Goal: Complete application form: Complete application form

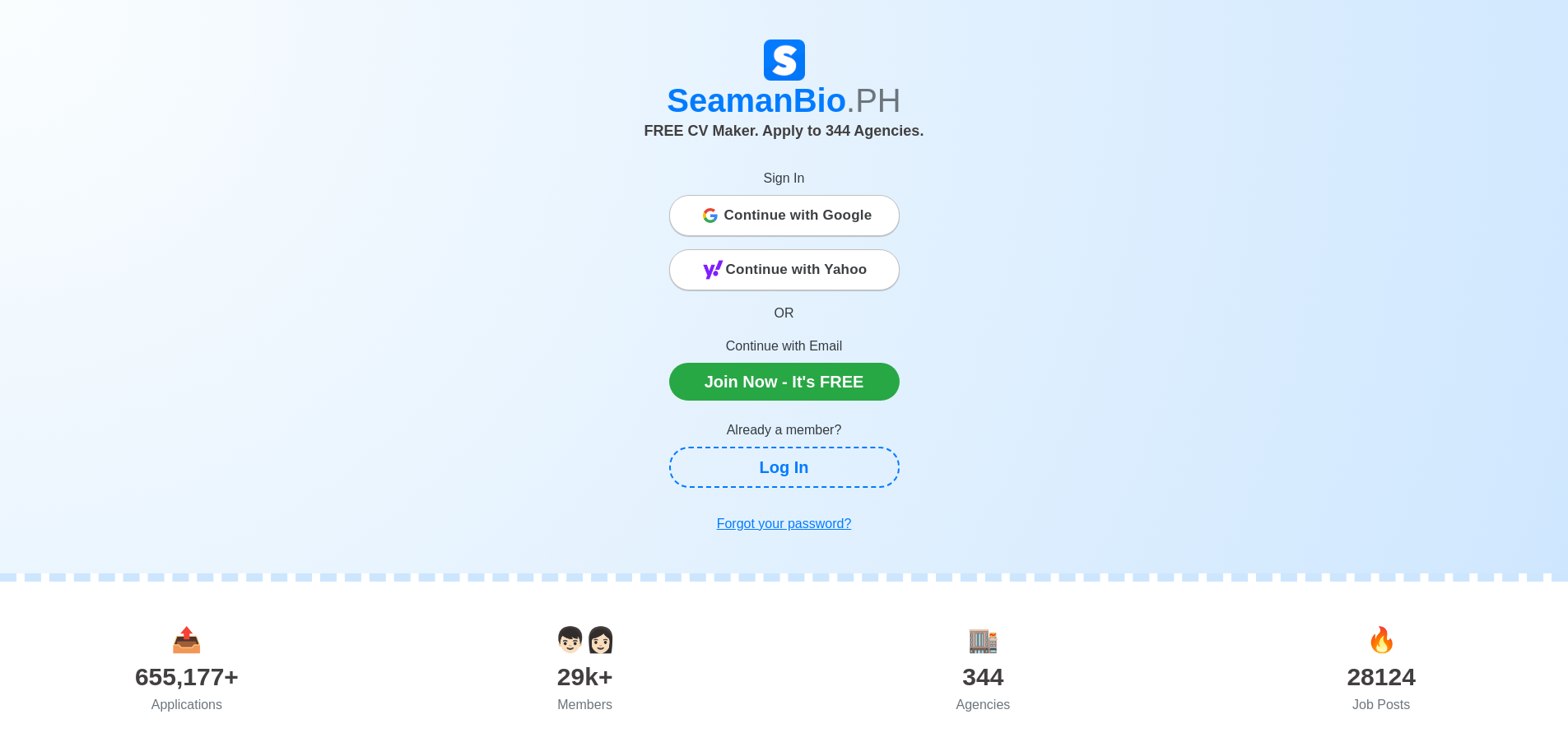
click at [789, 201] on span "Continue with Google" at bounding box center [799, 216] width 148 height 33
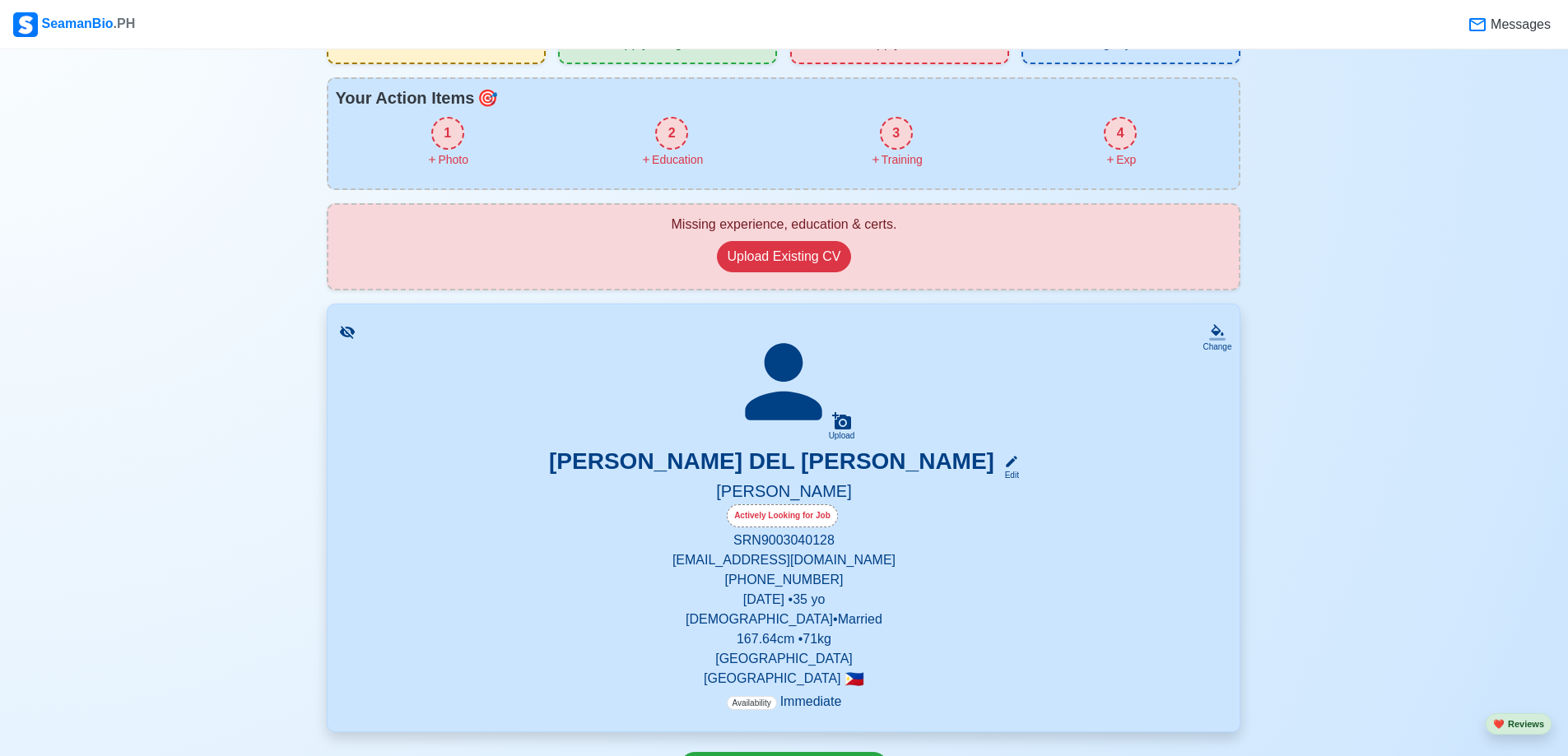
scroll to position [82, 0]
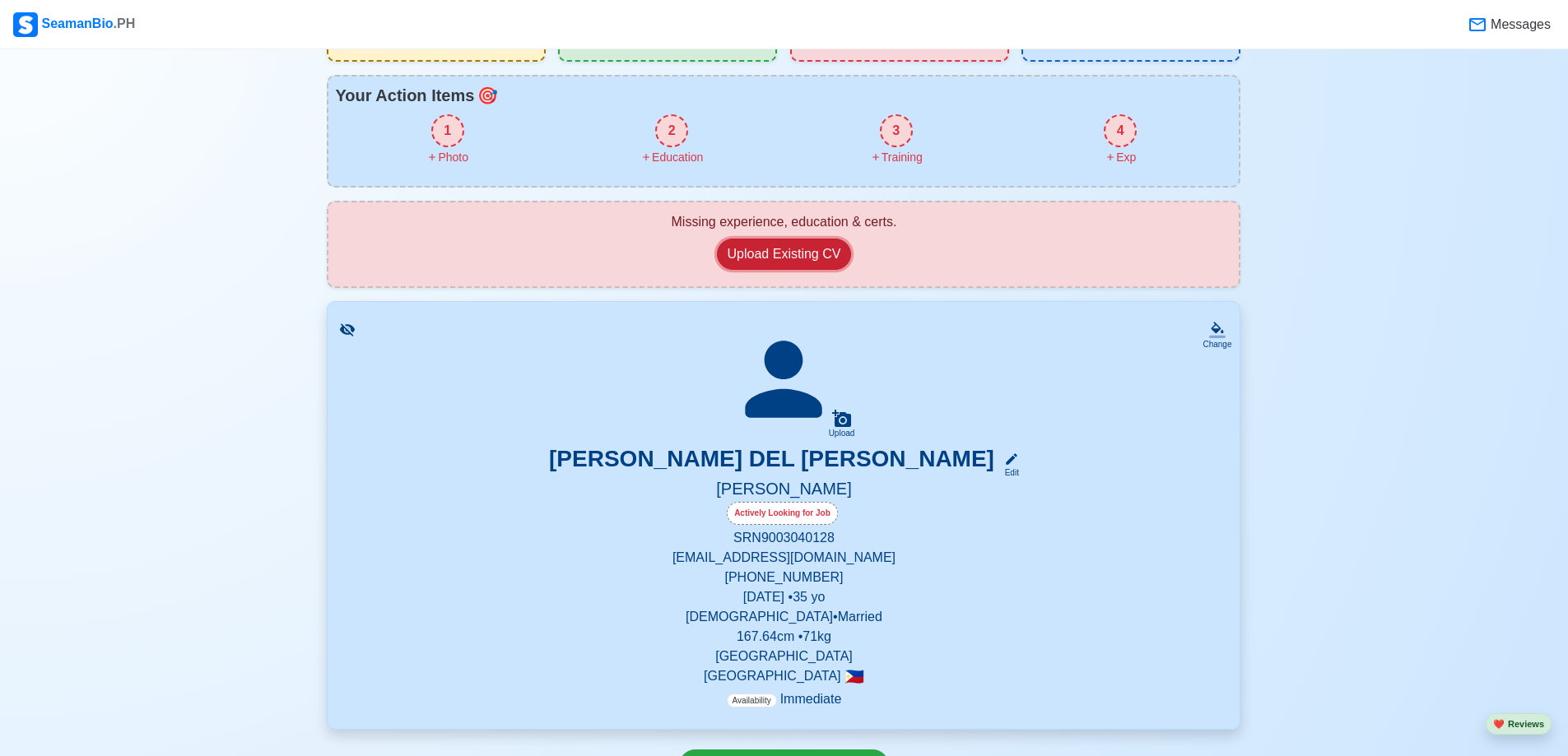
click at [756, 261] on button "Upload Existing CV" at bounding box center [784, 254] width 135 height 32
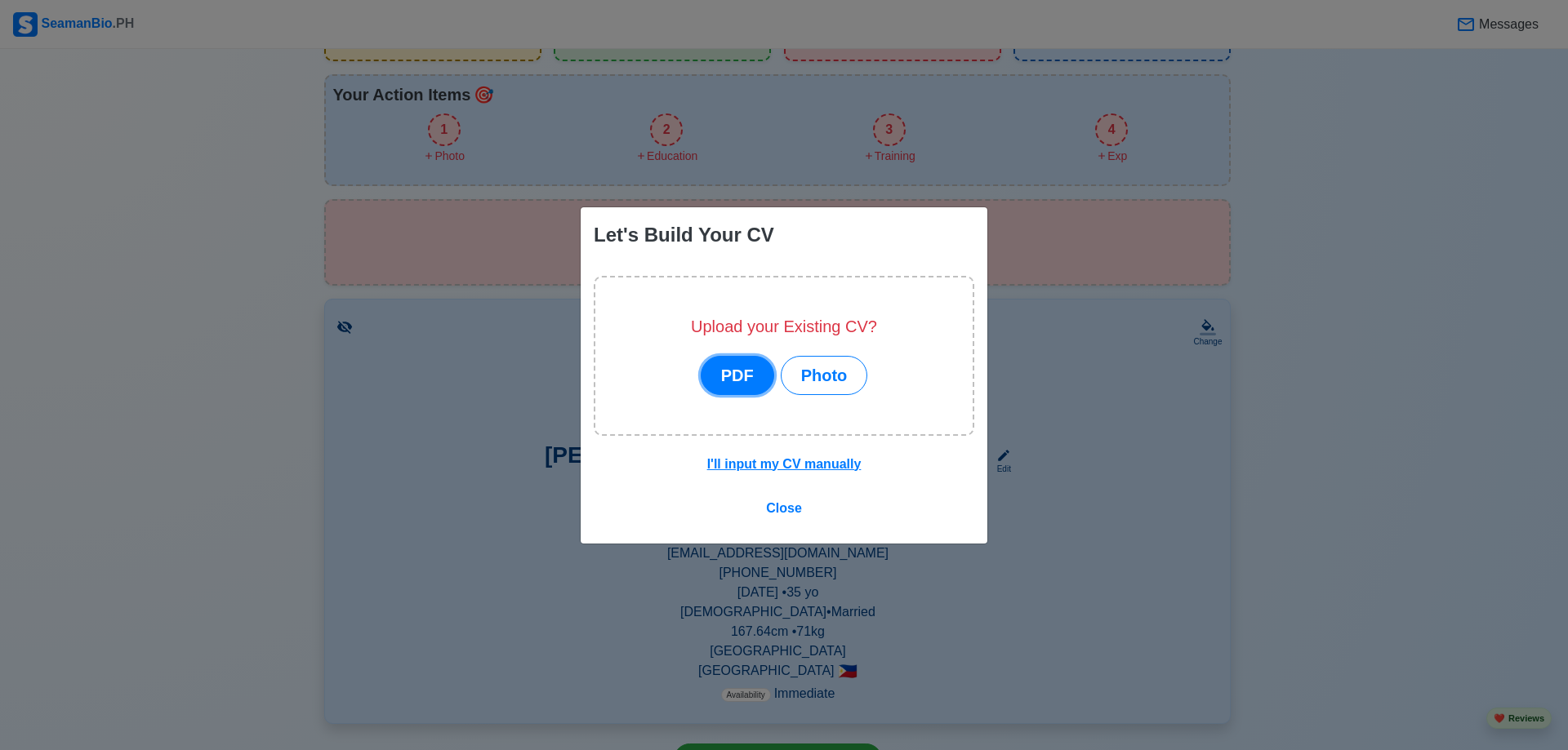
click at [742, 379] on button "PDF" at bounding box center [737, 376] width 73 height 39
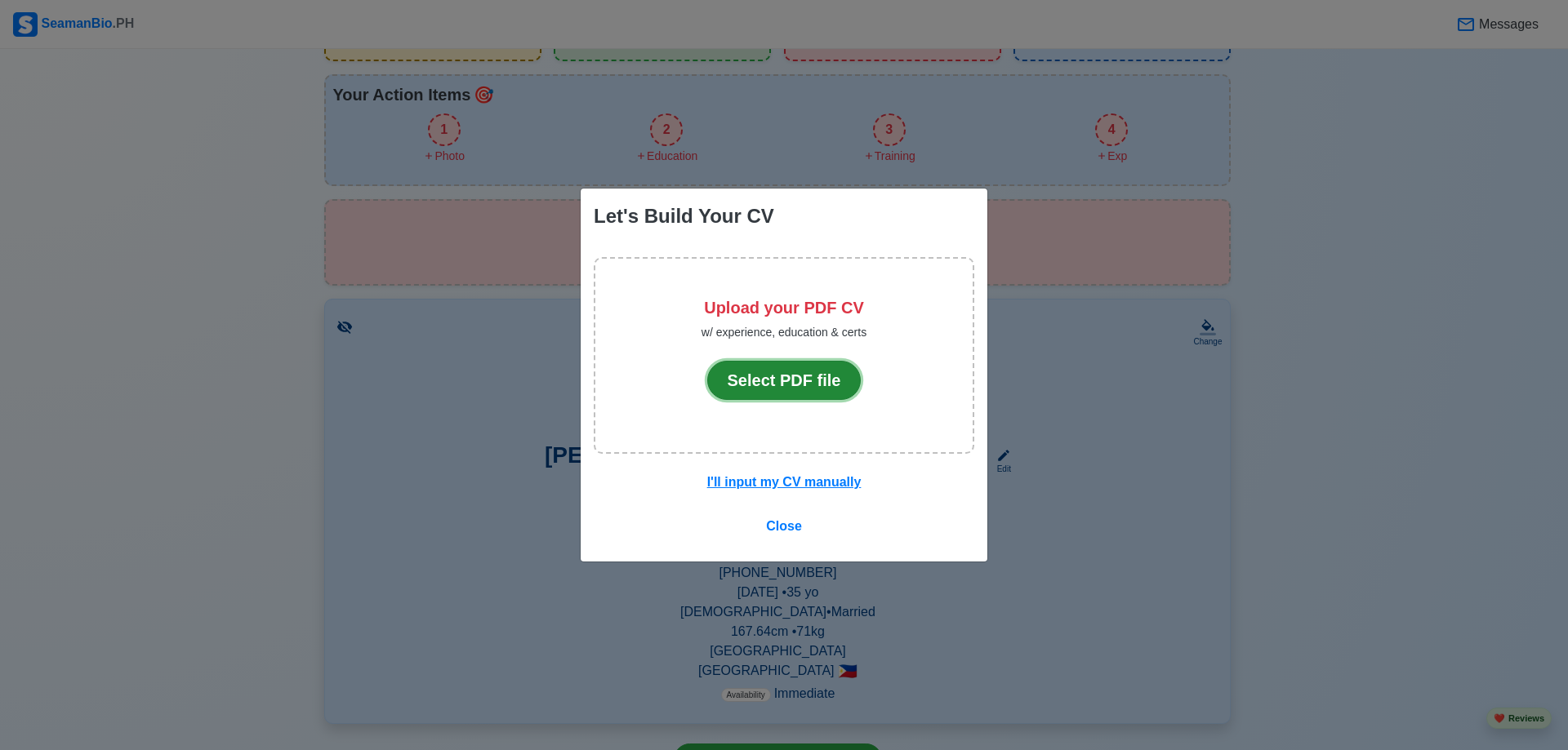
click at [744, 379] on button "Select PDF file" at bounding box center [785, 381] width 155 height 39
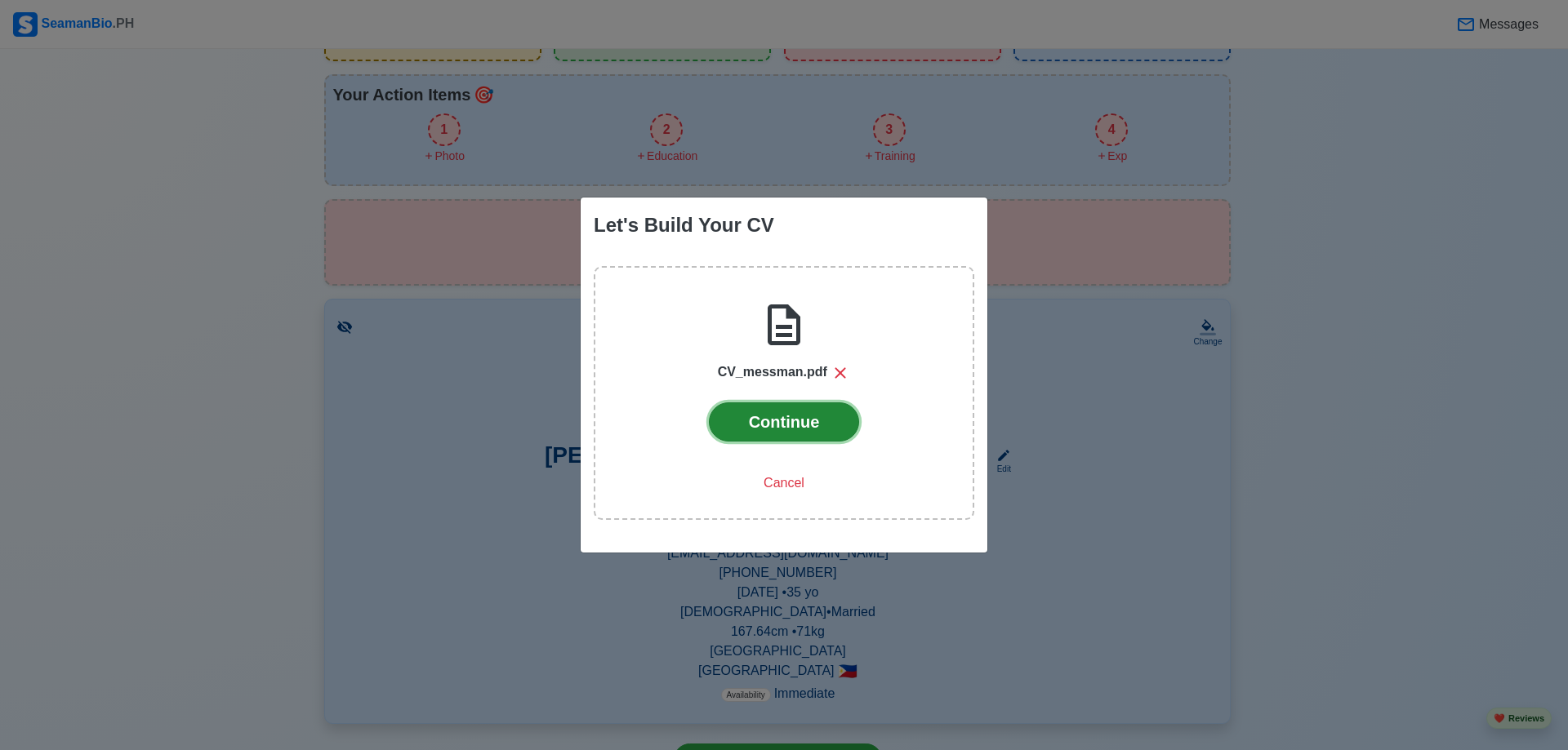
click at [757, 415] on button "Continue" at bounding box center [785, 422] width 151 height 39
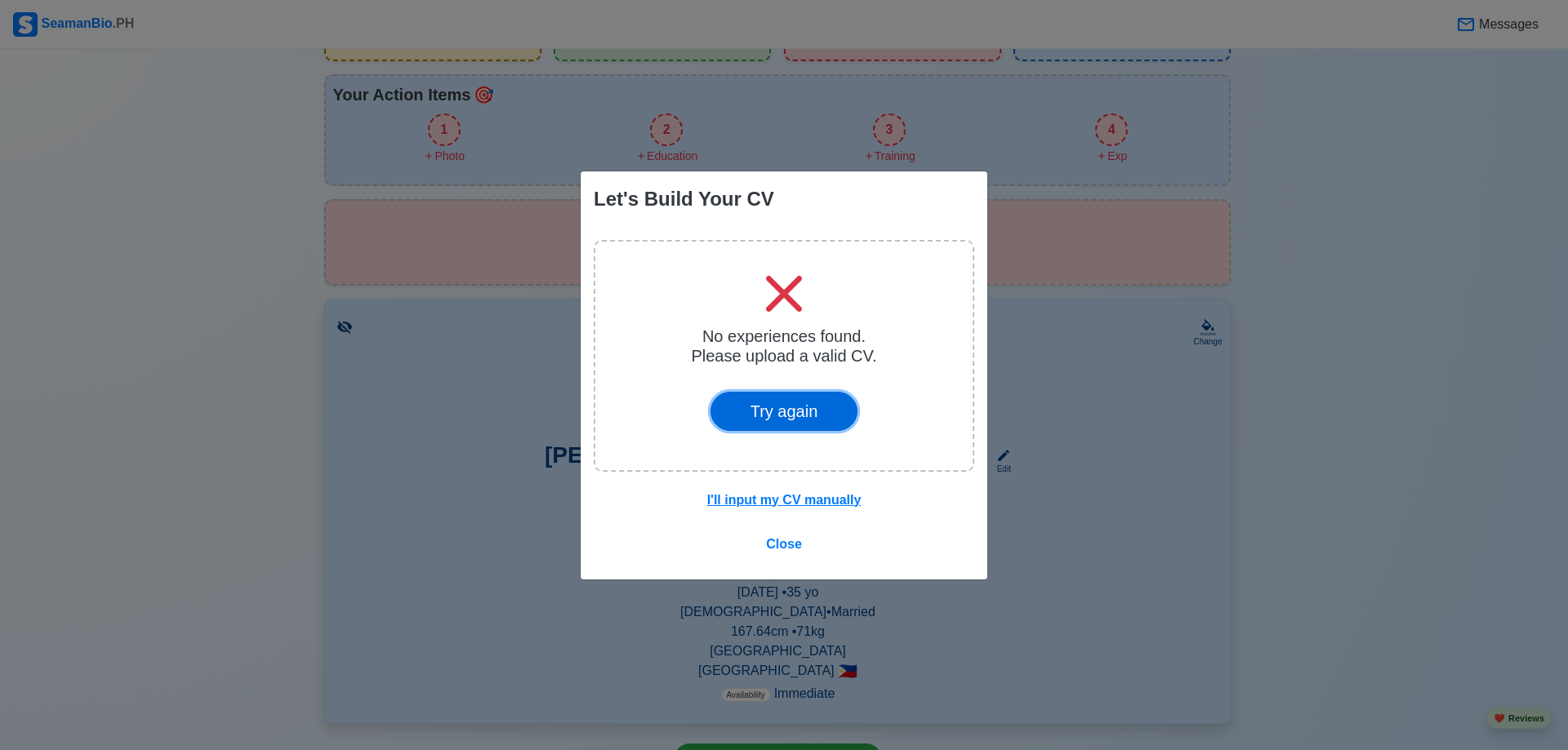
click at [777, 416] on button "Try again" at bounding box center [785, 412] width 148 height 39
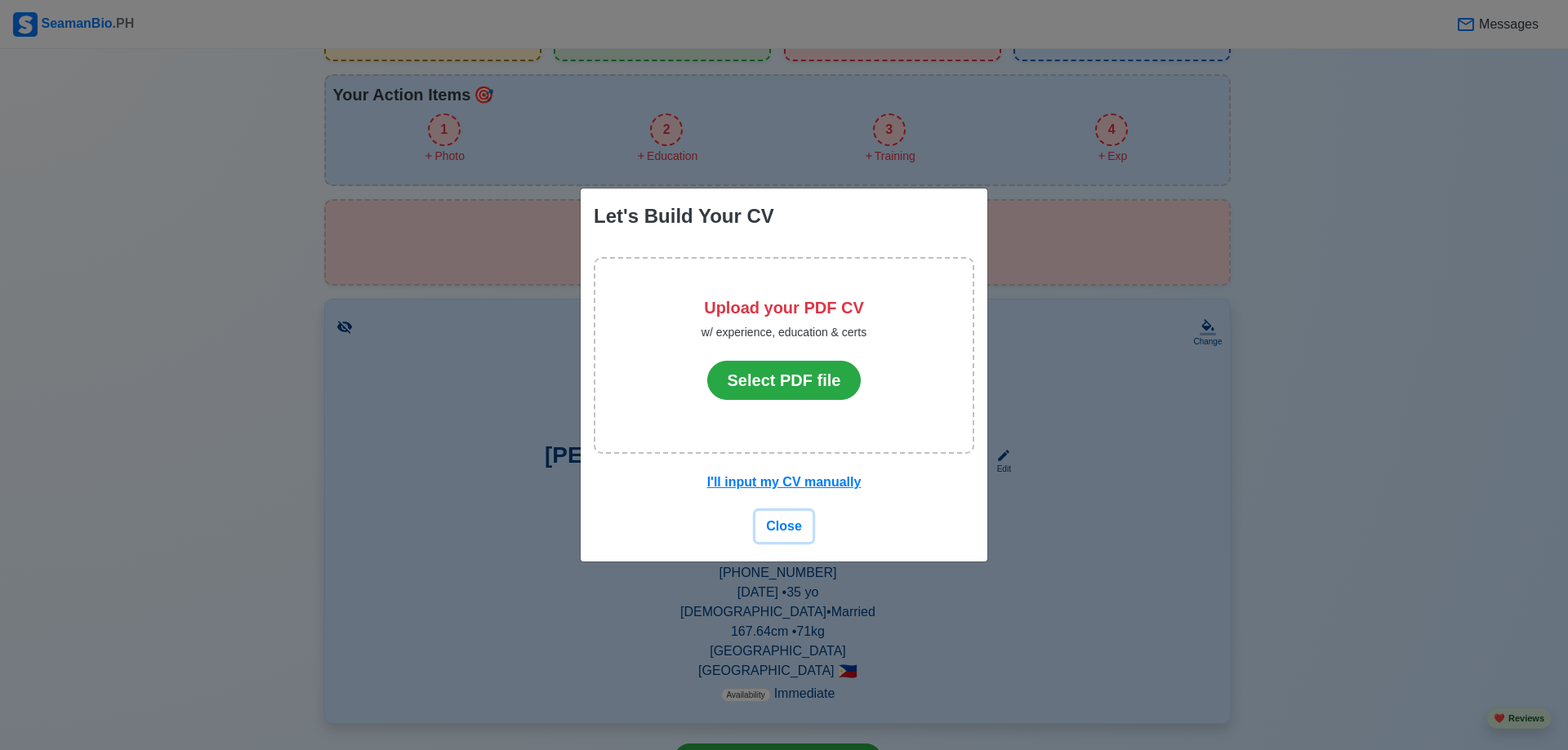
click at [800, 526] on span "Close" at bounding box center [784, 525] width 36 height 14
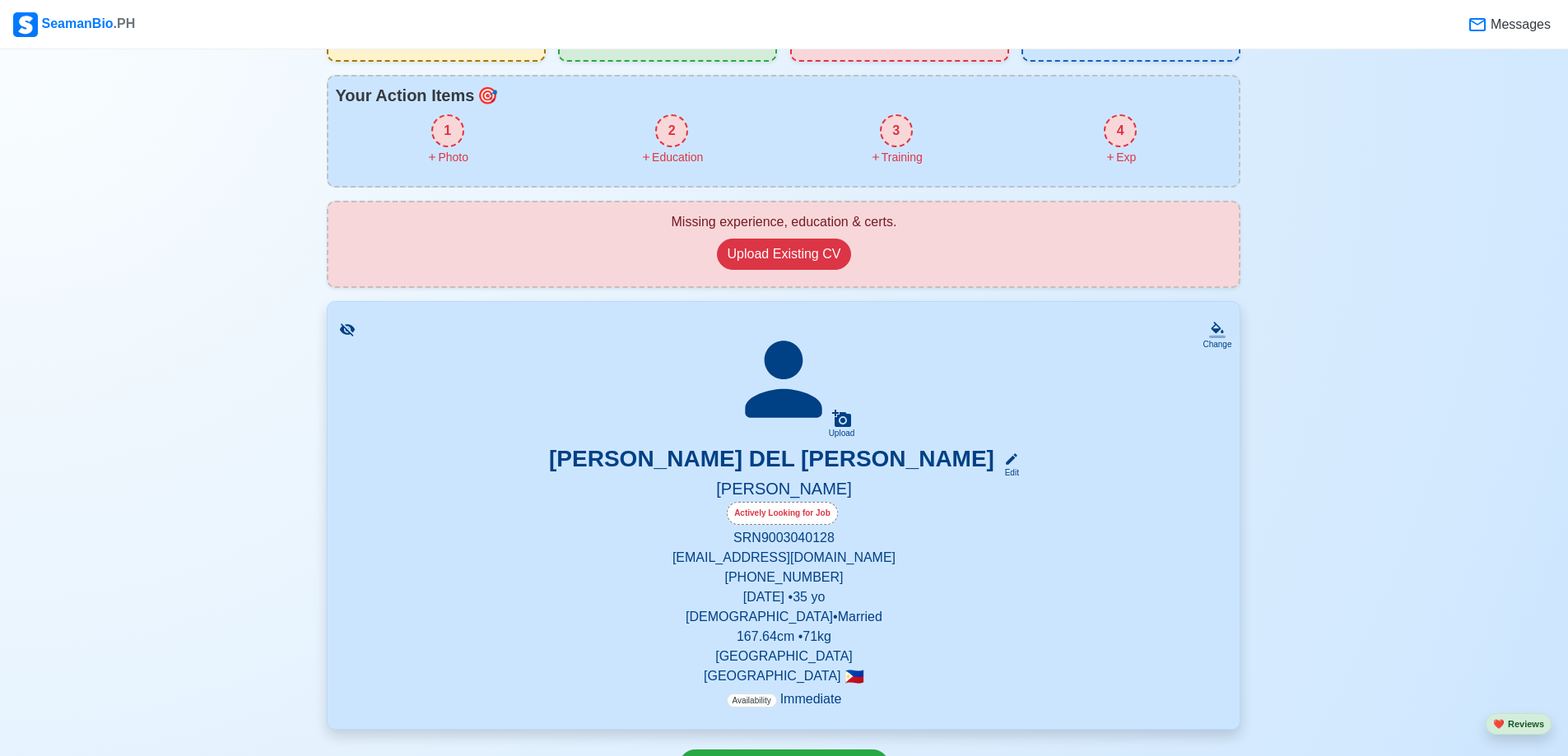
click at [896, 131] on div "3" at bounding box center [896, 131] width 33 height 33
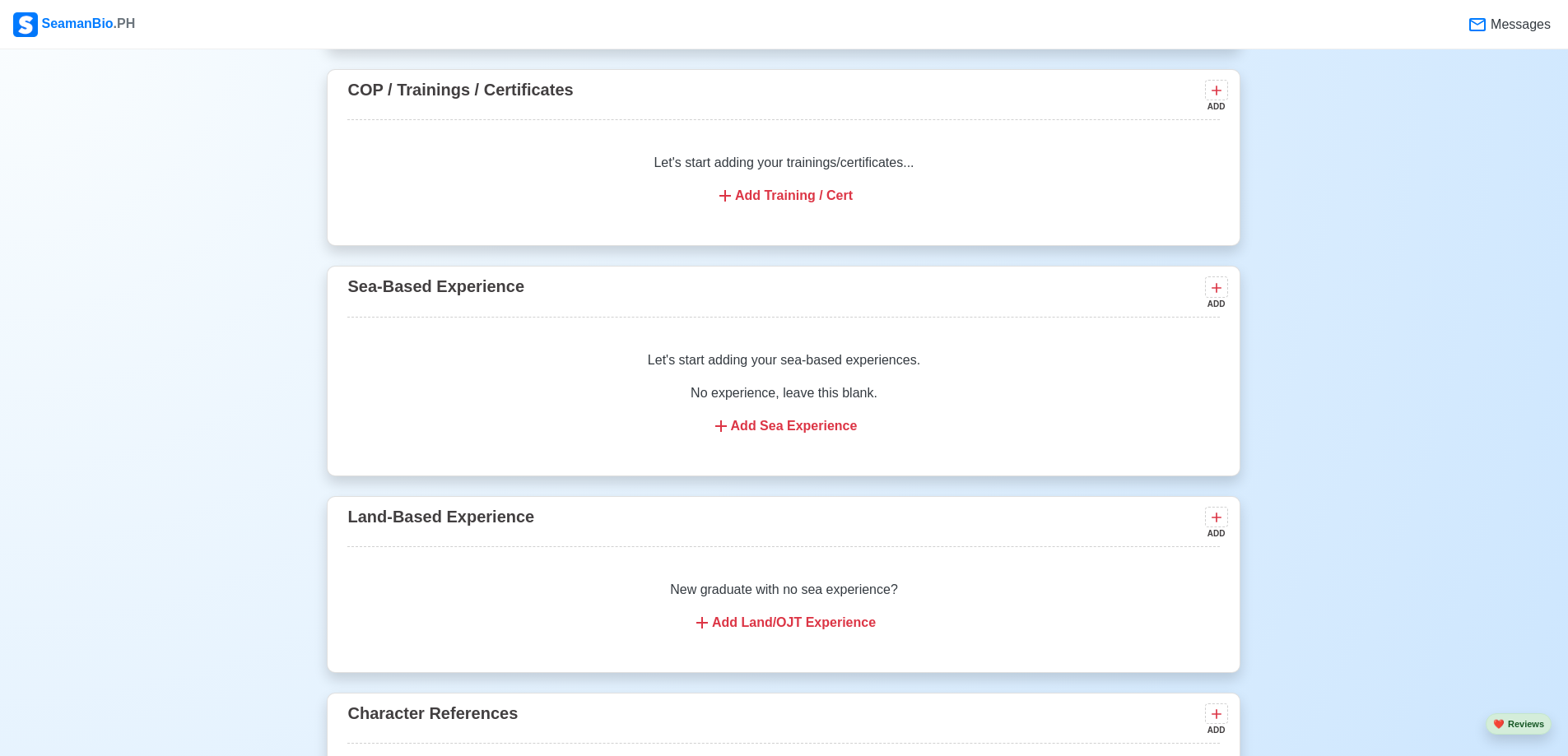
scroll to position [2018, 0]
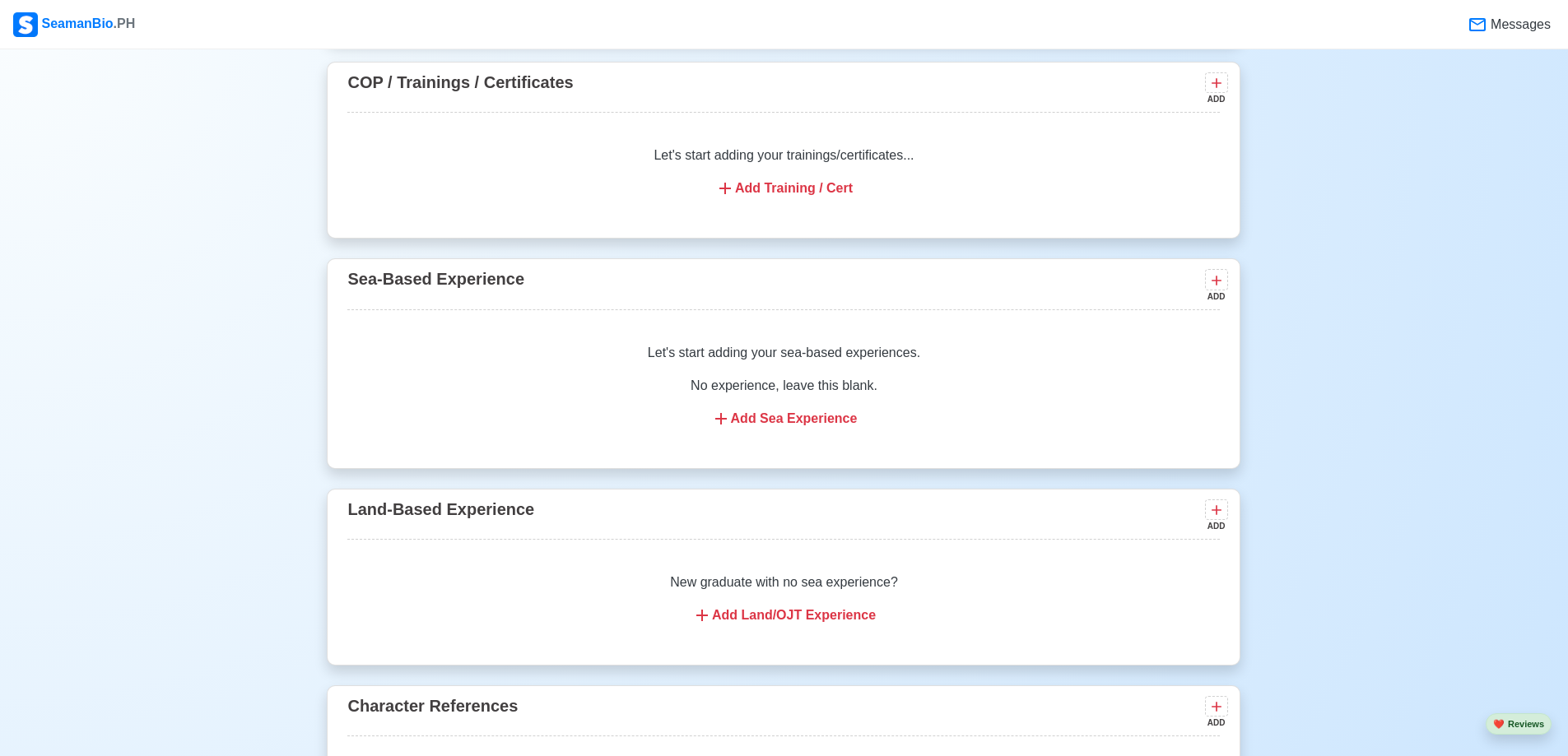
click at [721, 188] on icon at bounding box center [726, 188] width 20 height 20
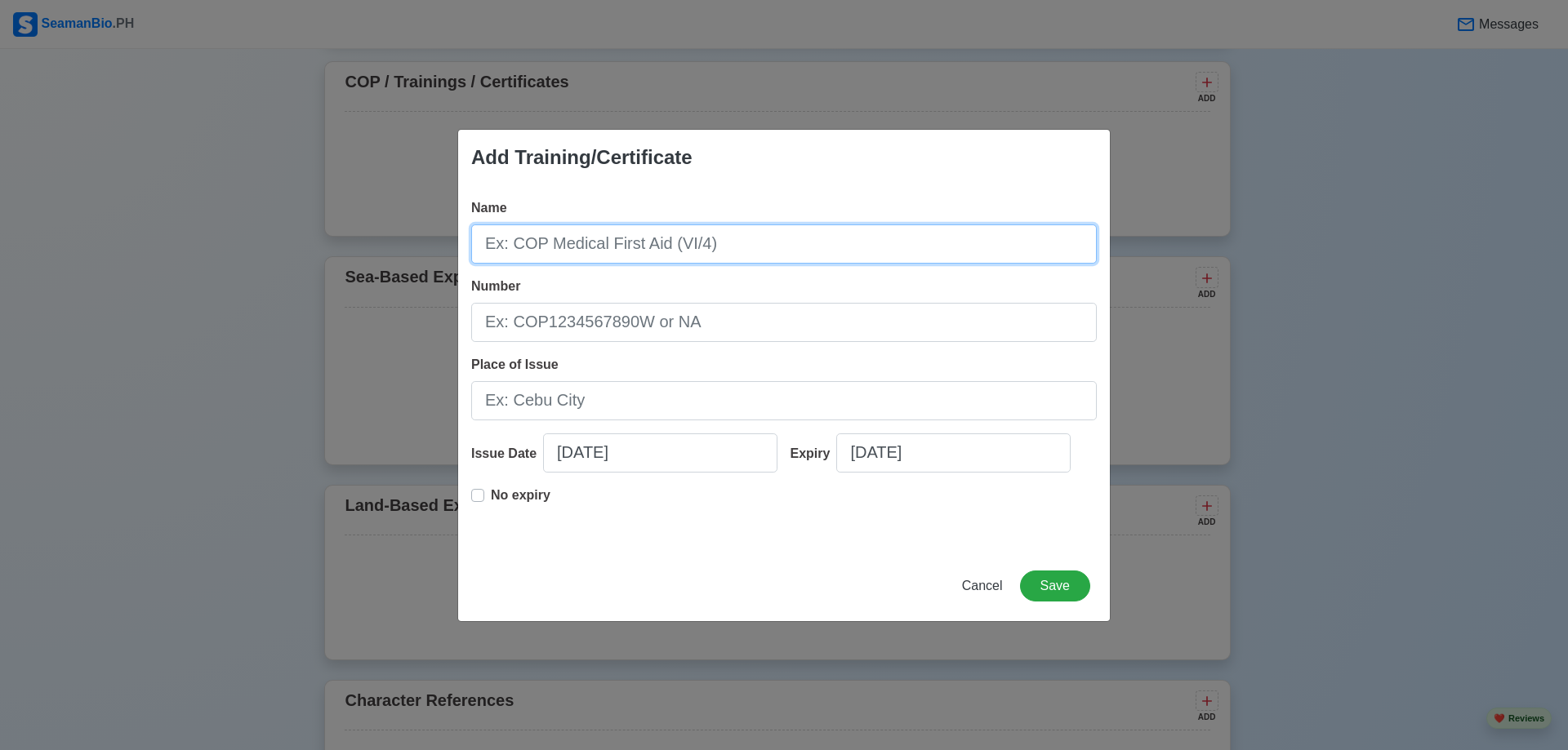
click at [644, 246] on input "Name" at bounding box center [784, 244] width 626 height 39
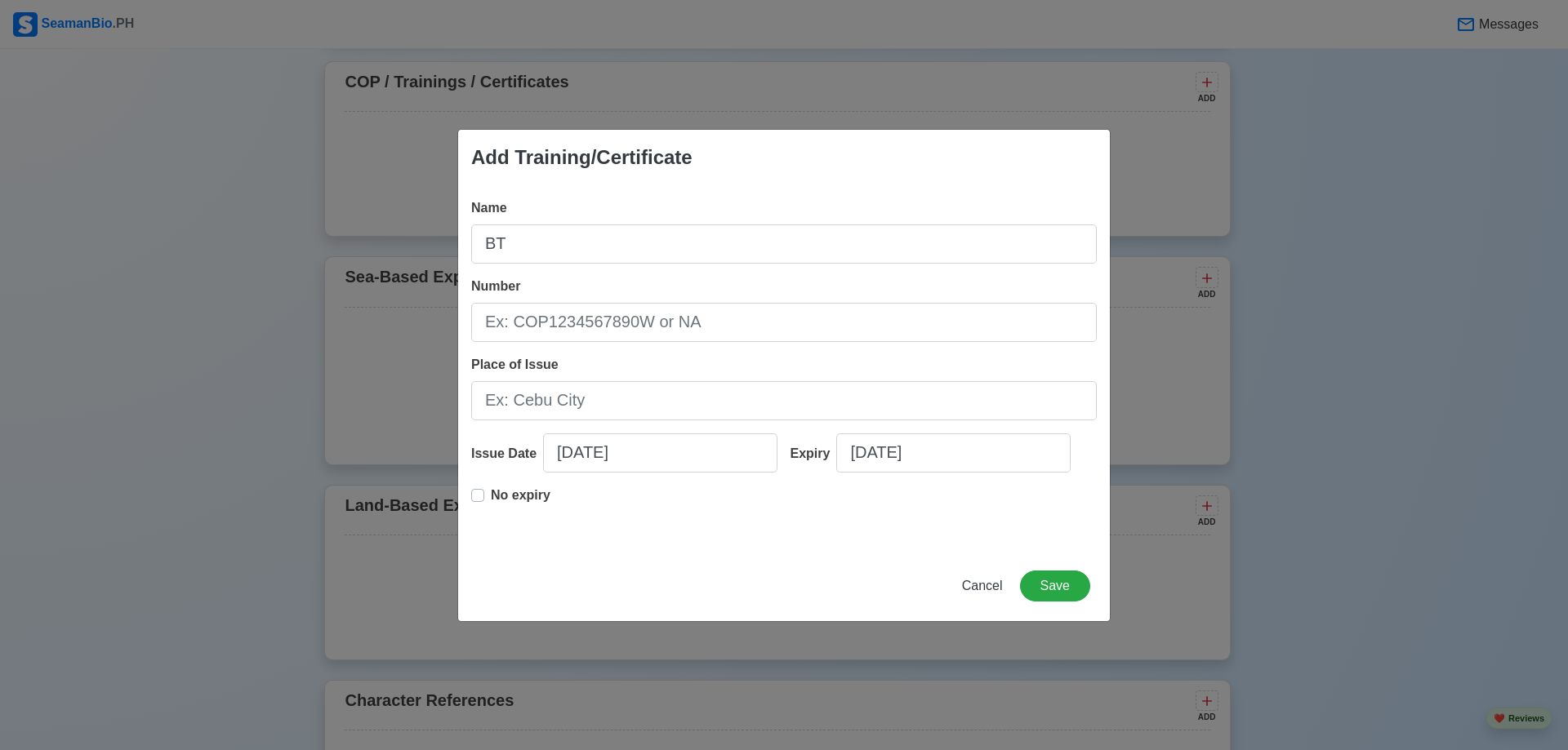
click at [270, 442] on div "Add Training/Certificate Name BT Number Place of Issue Issue Date 10/11/2025 Ex…" at bounding box center [784, 375] width 1568 height 750
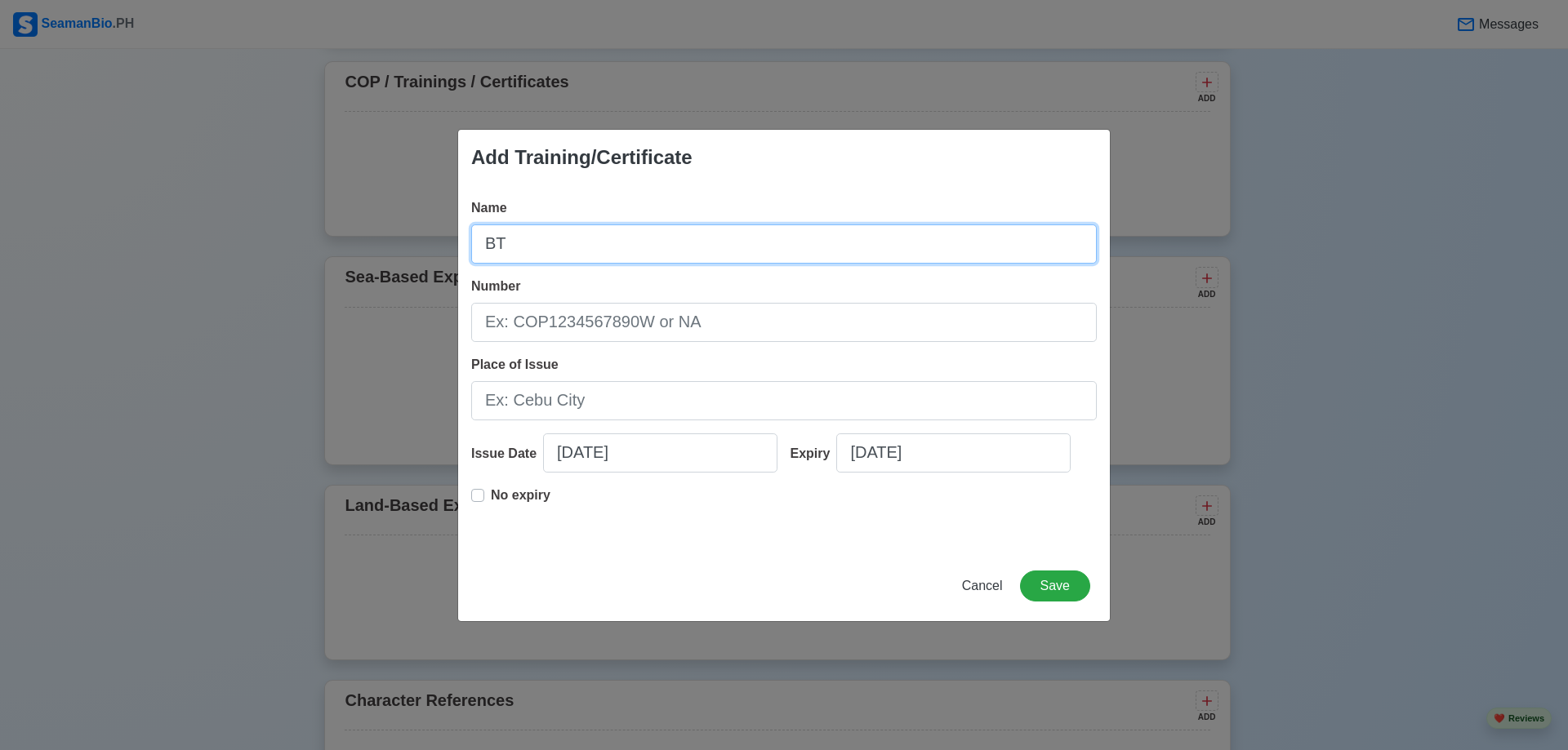
click at [563, 237] on input "BT" at bounding box center [784, 244] width 626 height 39
type input "B"
type input "C"
type input "COP Basic Training"
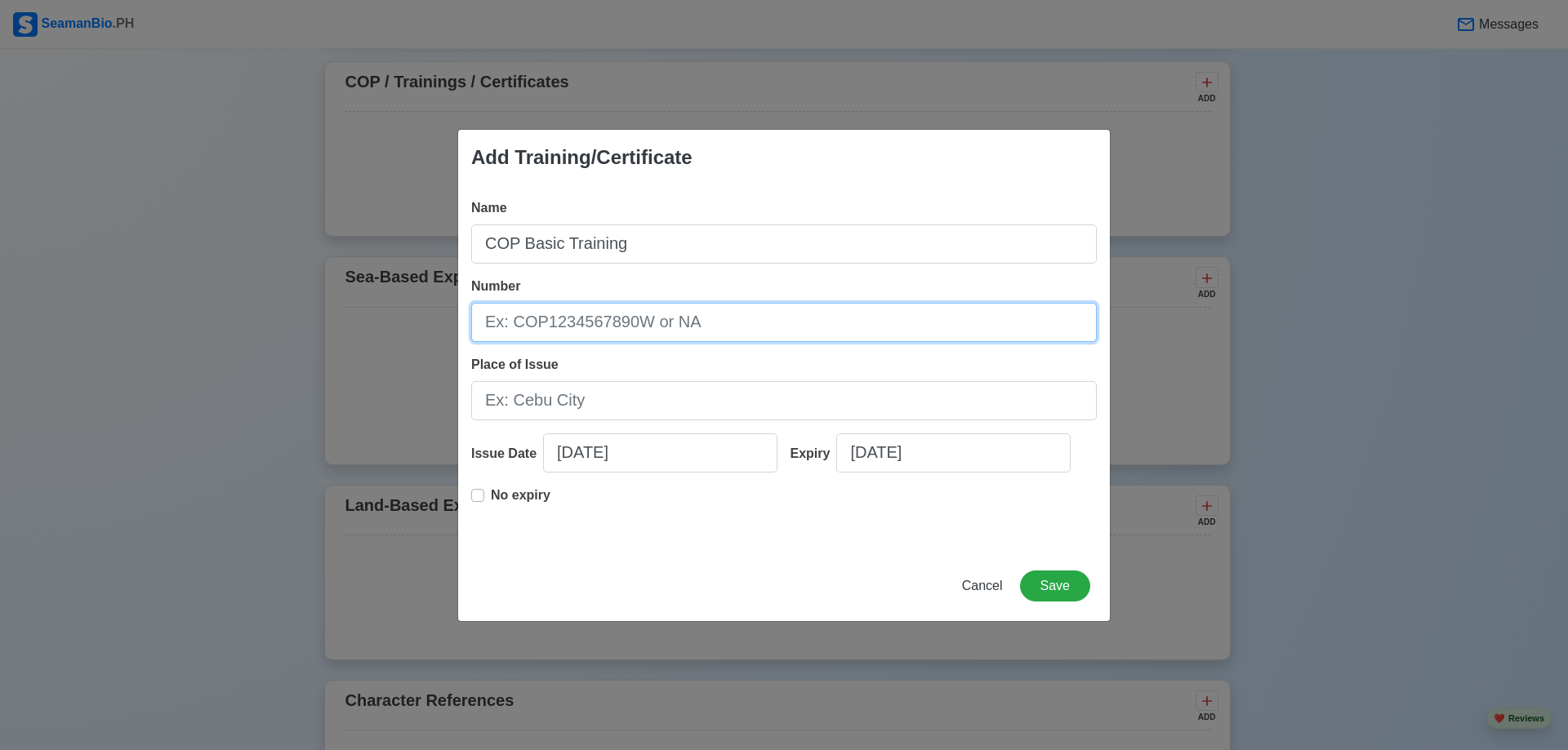
click at [559, 324] on input "Number" at bounding box center [784, 322] width 626 height 39
type input "BT200108664525"
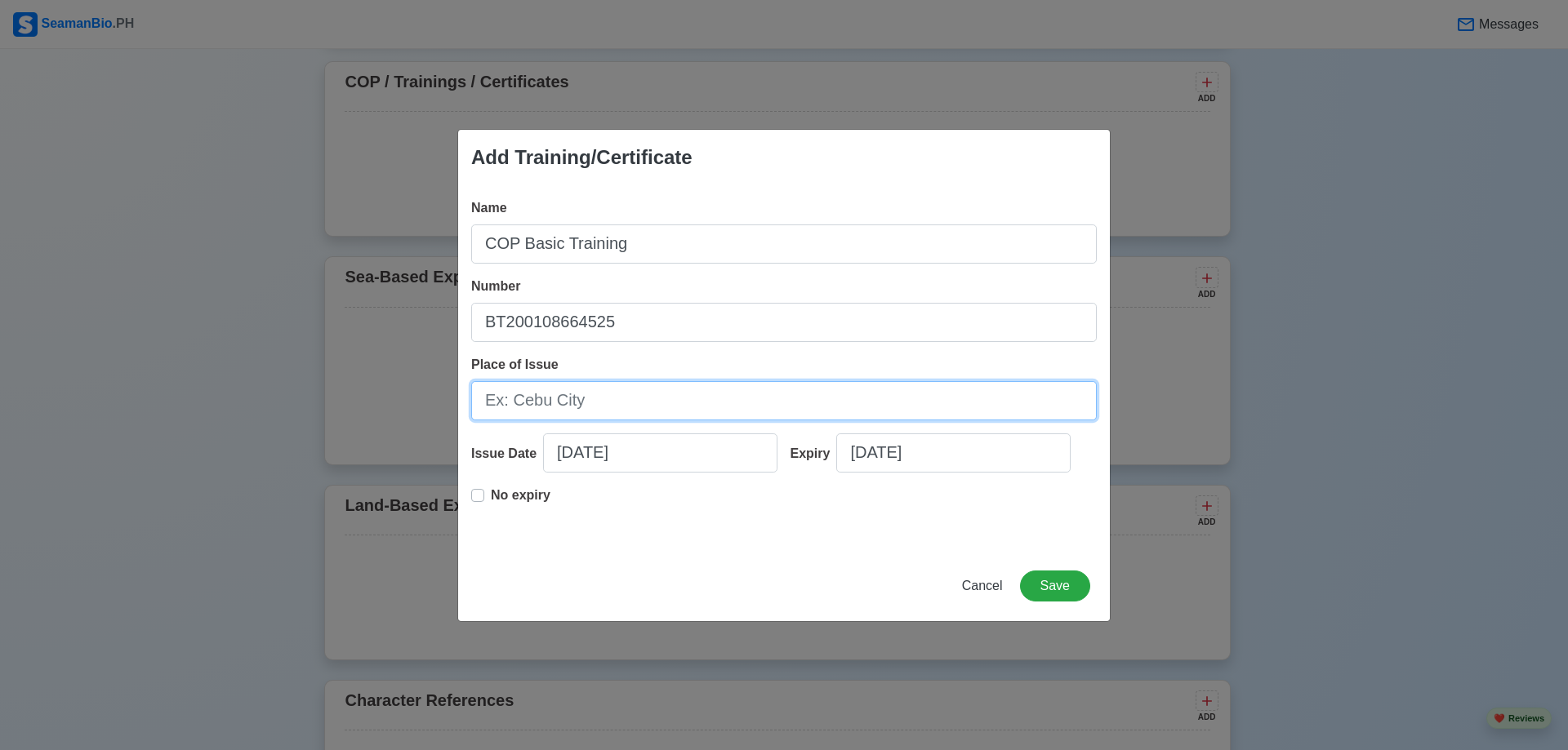
click at [619, 396] on input "Place of Issue" at bounding box center [784, 401] width 626 height 39
type input "M"
type input "Manila City"
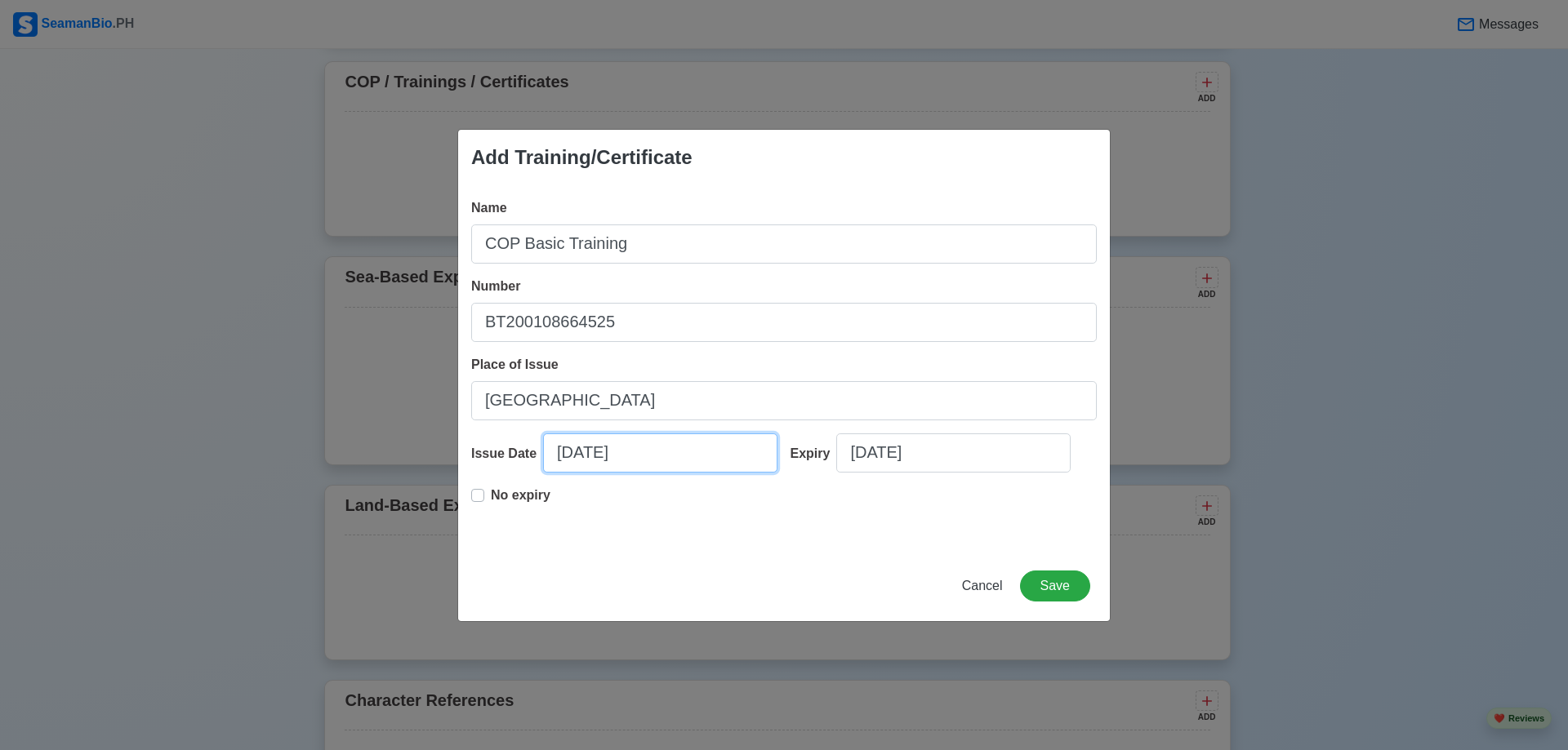
select select "****"
select select "*******"
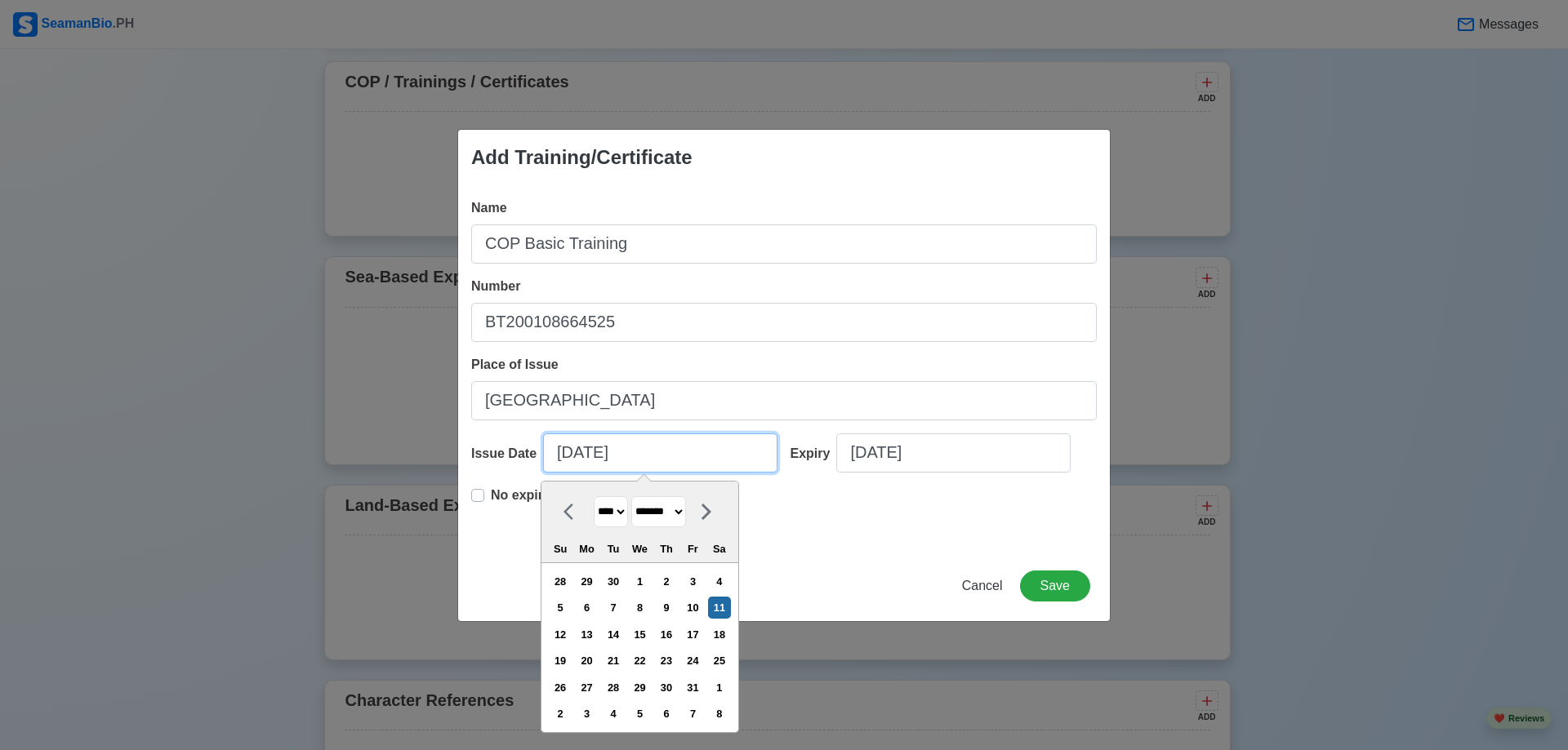
click at [571, 455] on input "10/11/2025" at bounding box center [660, 453] width 234 height 39
type input "1/11/2025"
select select "*******"
click at [583, 452] on input "1/11/2025" at bounding box center [660, 453] width 234 height 39
click at [704, 632] on div "17" at bounding box center [693, 635] width 22 height 22
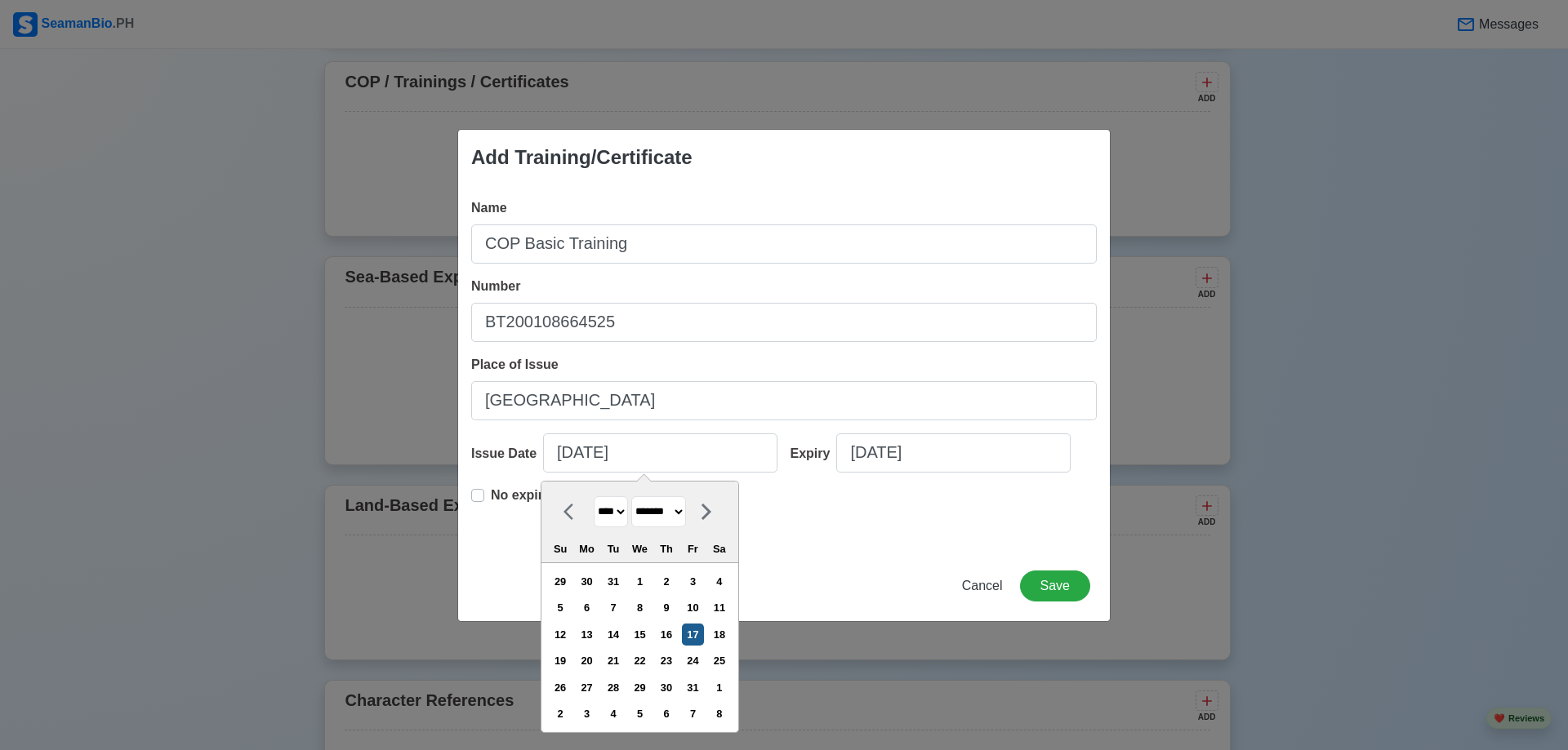
type input "01/17/2025"
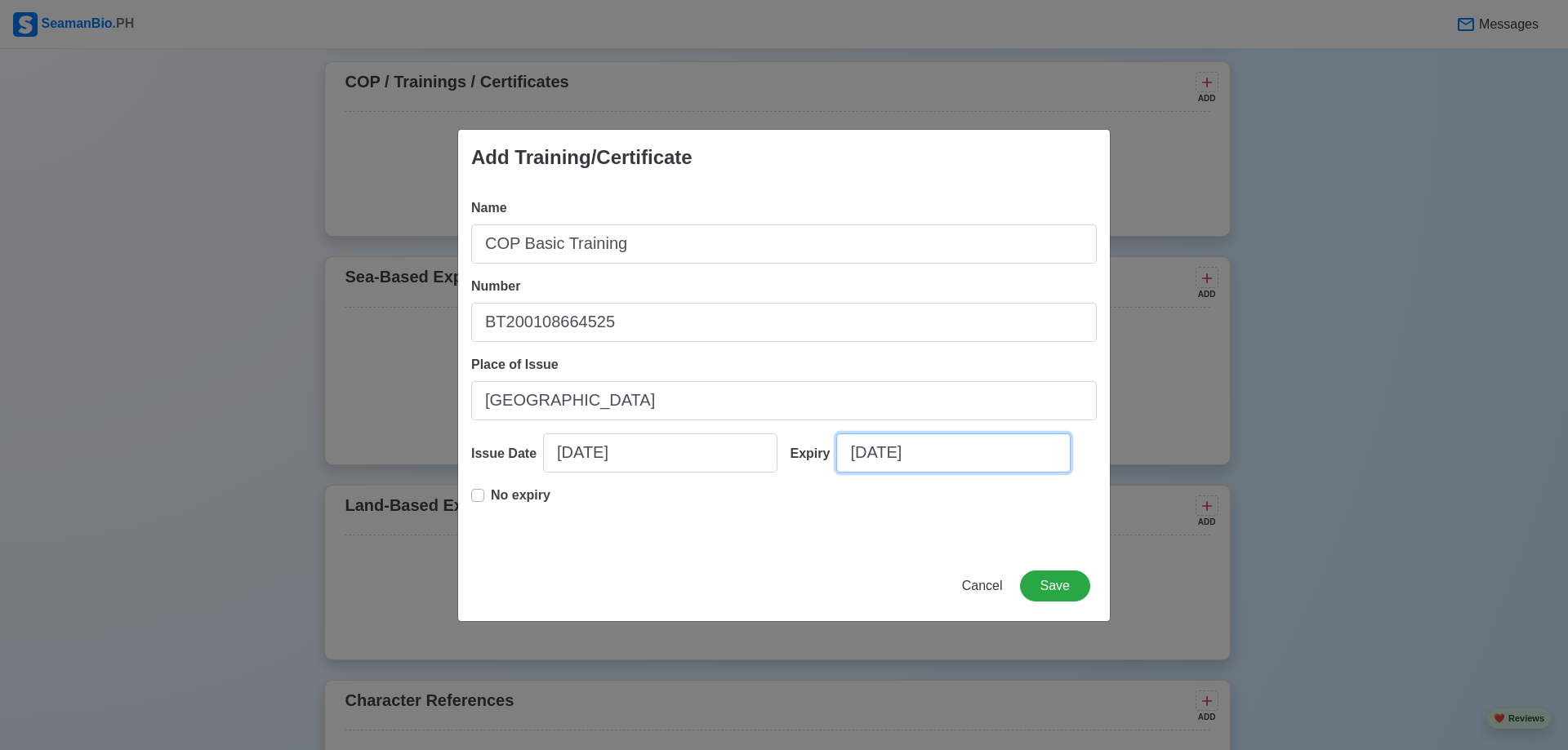
select select "****"
select select "*******"
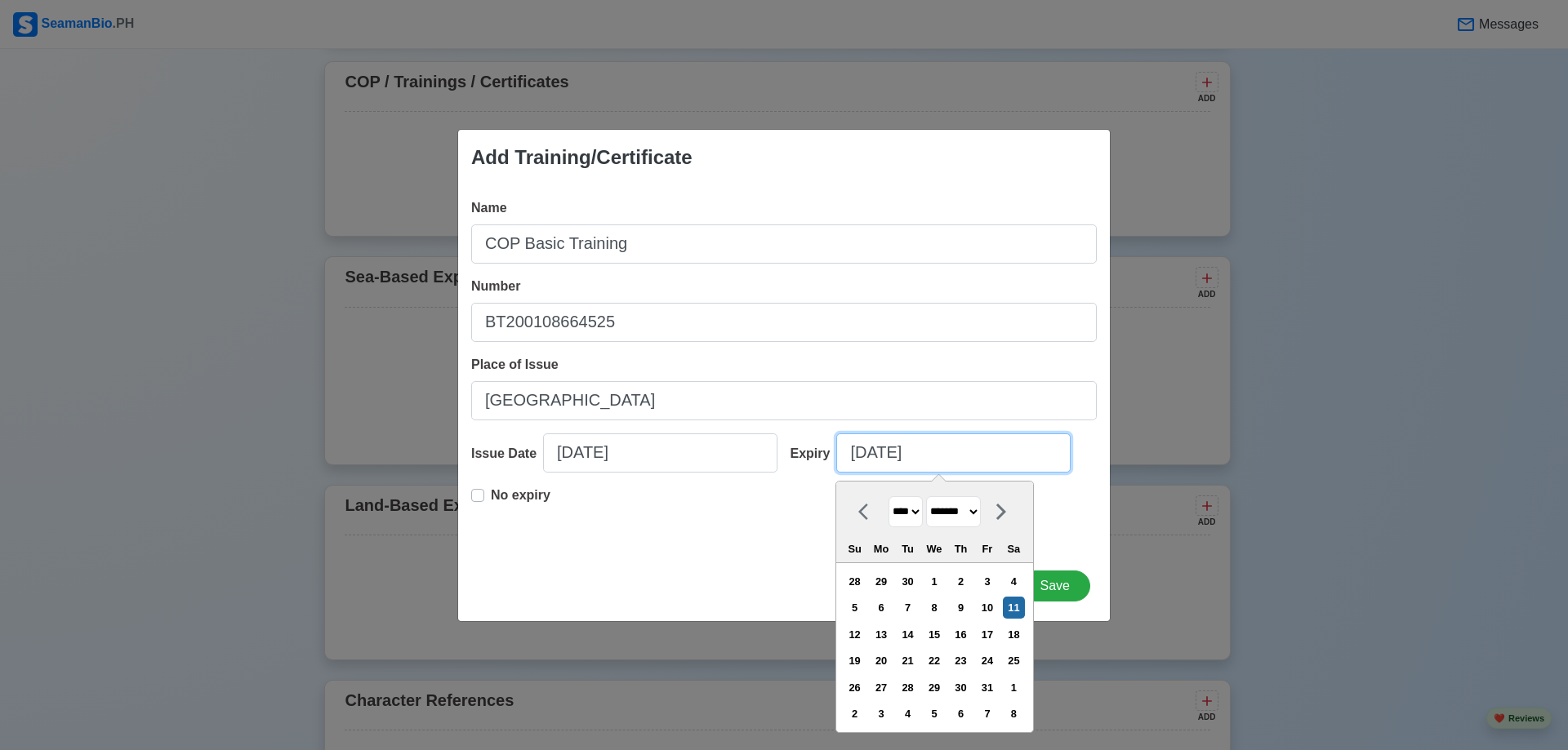
click at [922, 452] on input "10/11/2025" at bounding box center [953, 453] width 234 height 39
click at [948, 458] on input "10/11/2025" at bounding box center [953, 453] width 234 height 39
type input "10/11/20"
select select "****"
type input "10/11/2030"
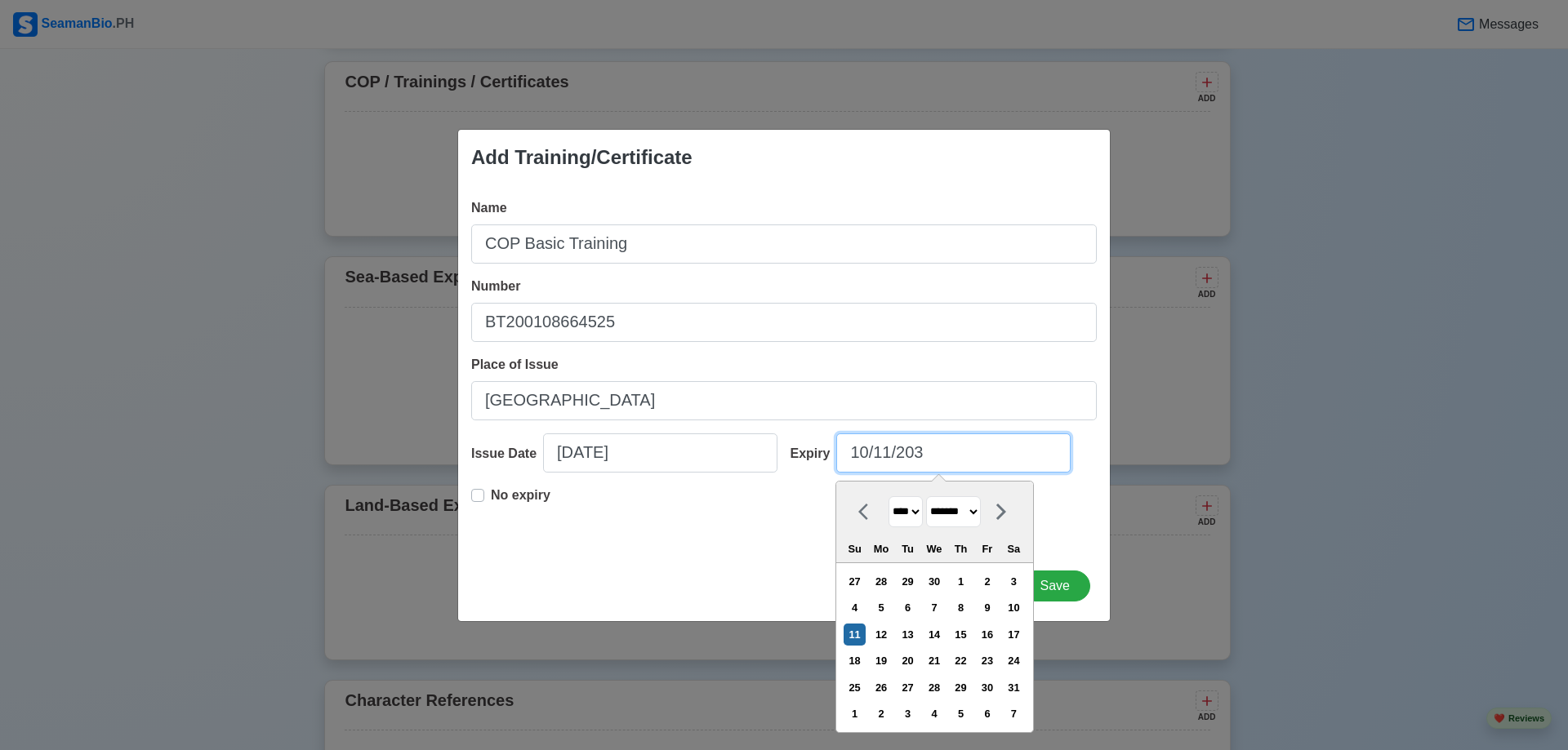
select select "****"
click at [864, 451] on input "10/11/2030" at bounding box center [953, 453] width 234 height 39
type input "1/11/2030"
select select "*******"
click at [888, 453] on input "01/11/2030" at bounding box center [953, 453] width 234 height 39
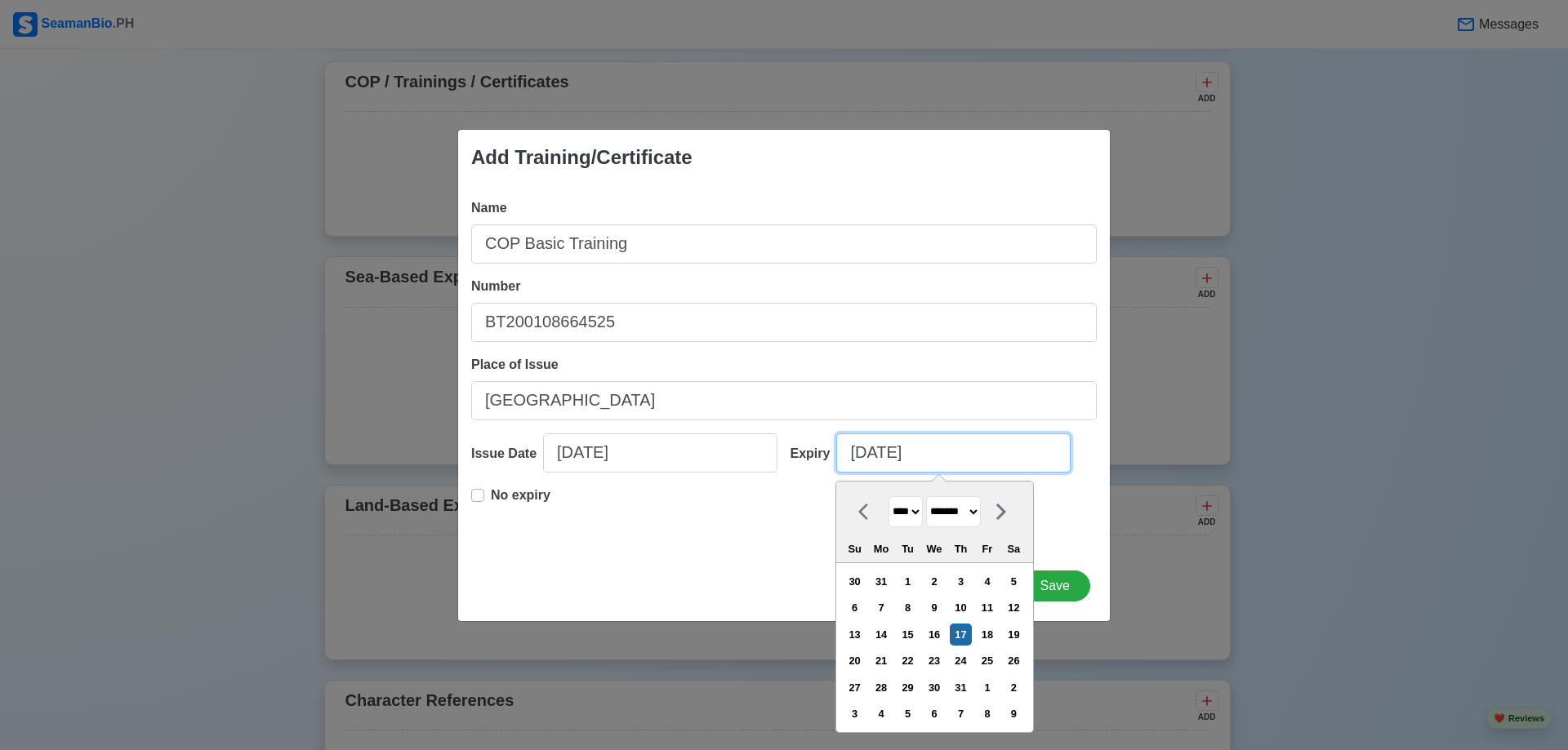
type input "01/17/2030"
click at [1167, 355] on div "Add Training/Certificate Name COP Basic Training Number BT200108664525 Place of…" at bounding box center [784, 375] width 1568 height 750
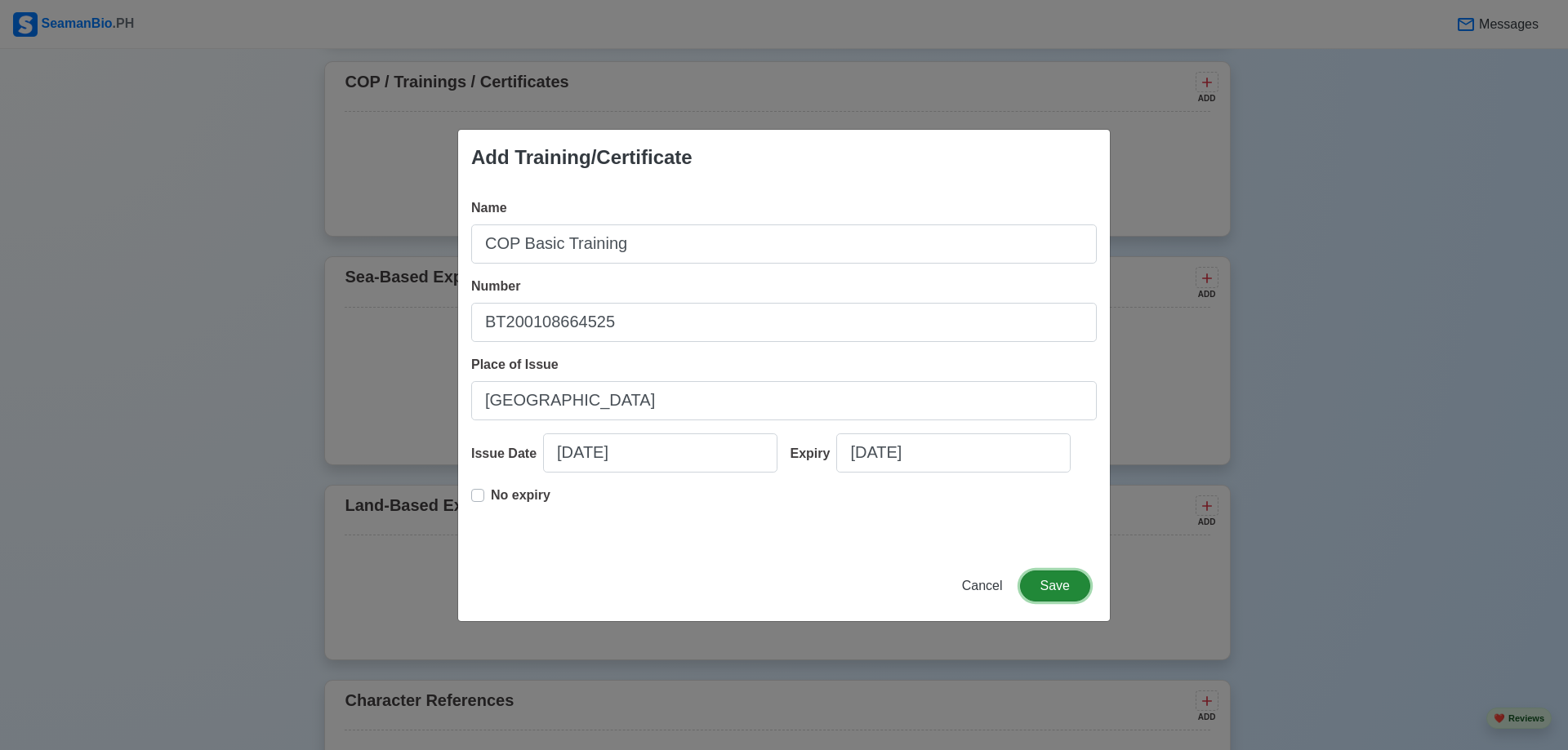
click at [1056, 597] on button "Save" at bounding box center [1055, 586] width 70 height 31
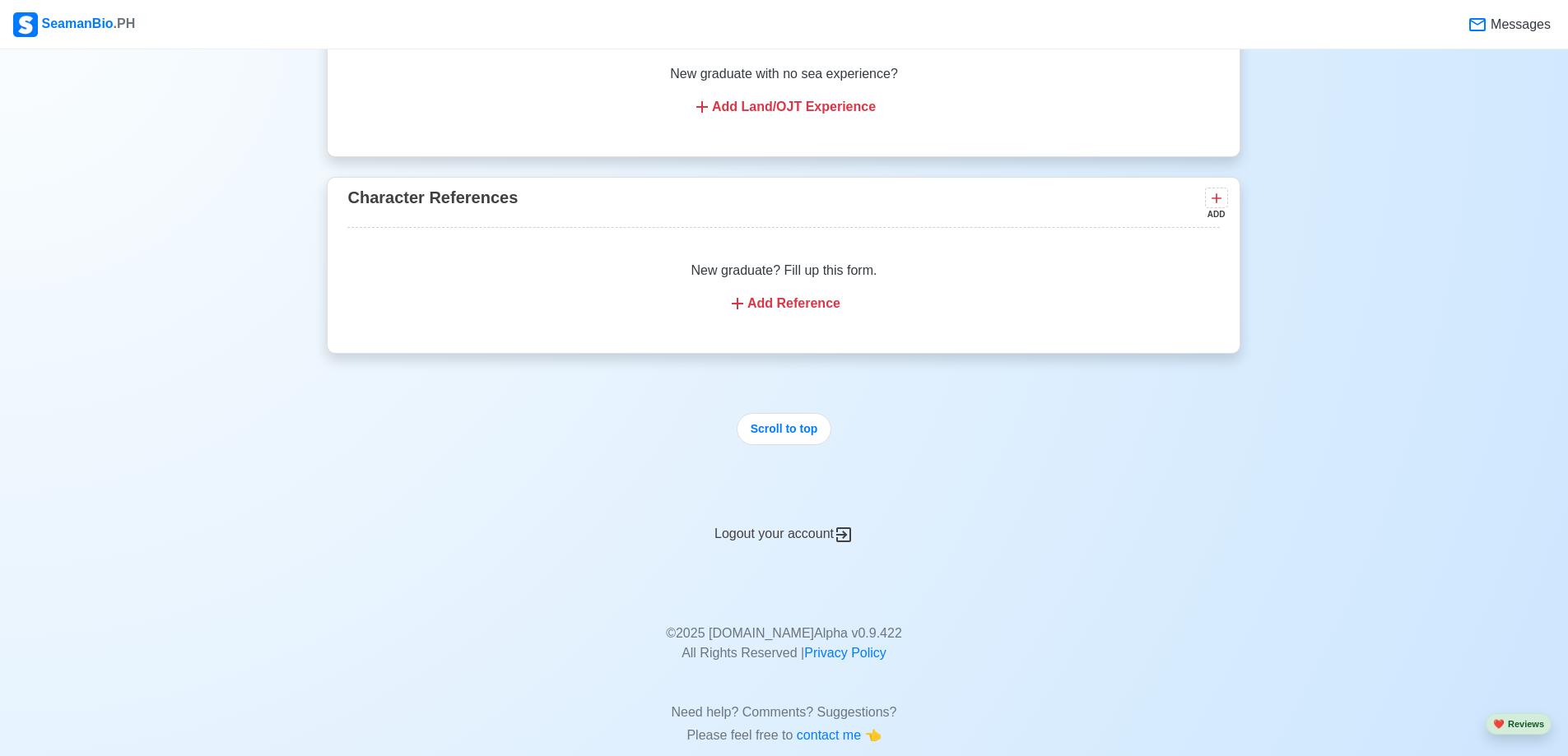
scroll to position [2365, 0]
